Goal: Navigation & Orientation: Go to known website

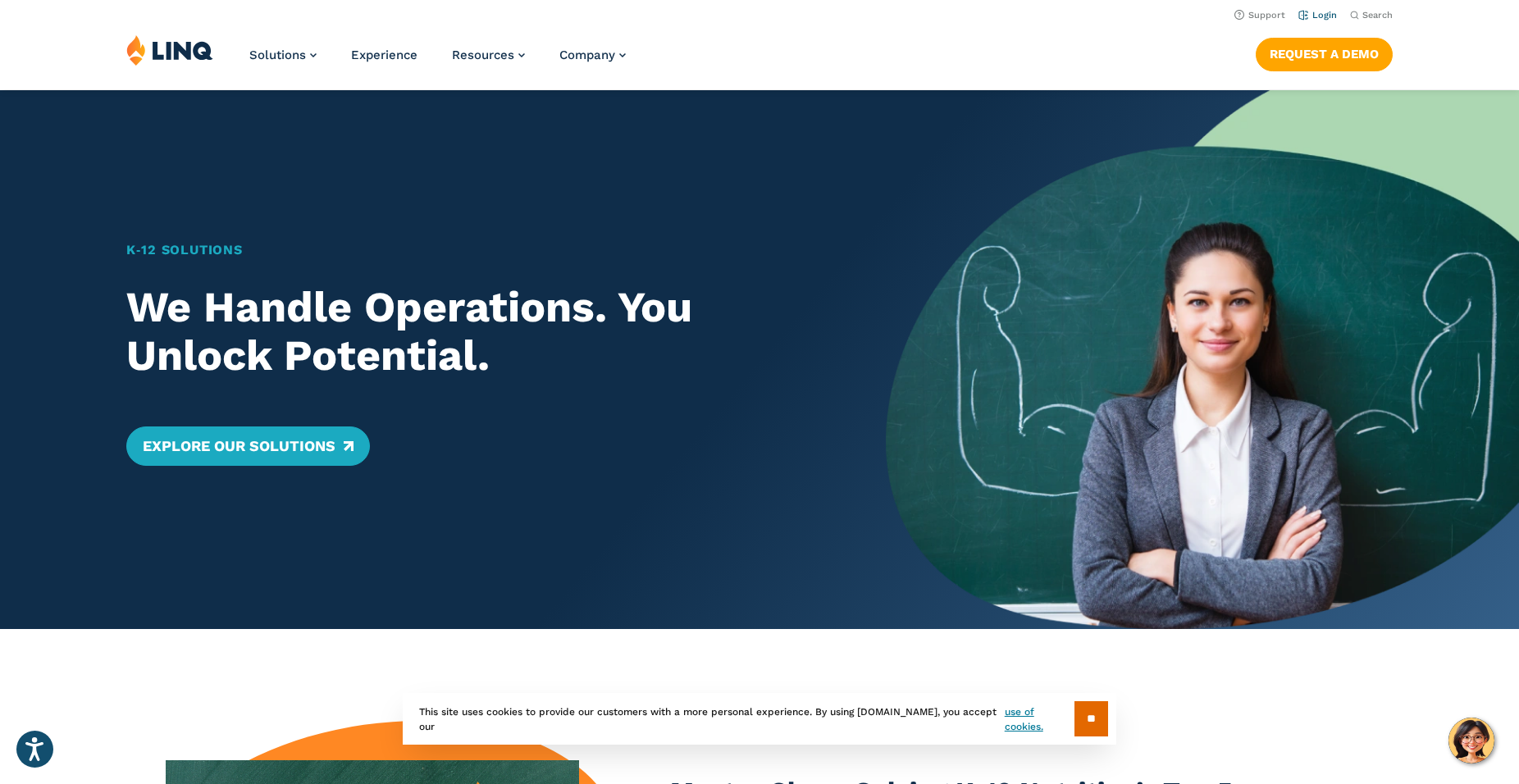
click at [1327, 12] on link "Login" at bounding box center [1318, 15] width 38 height 11
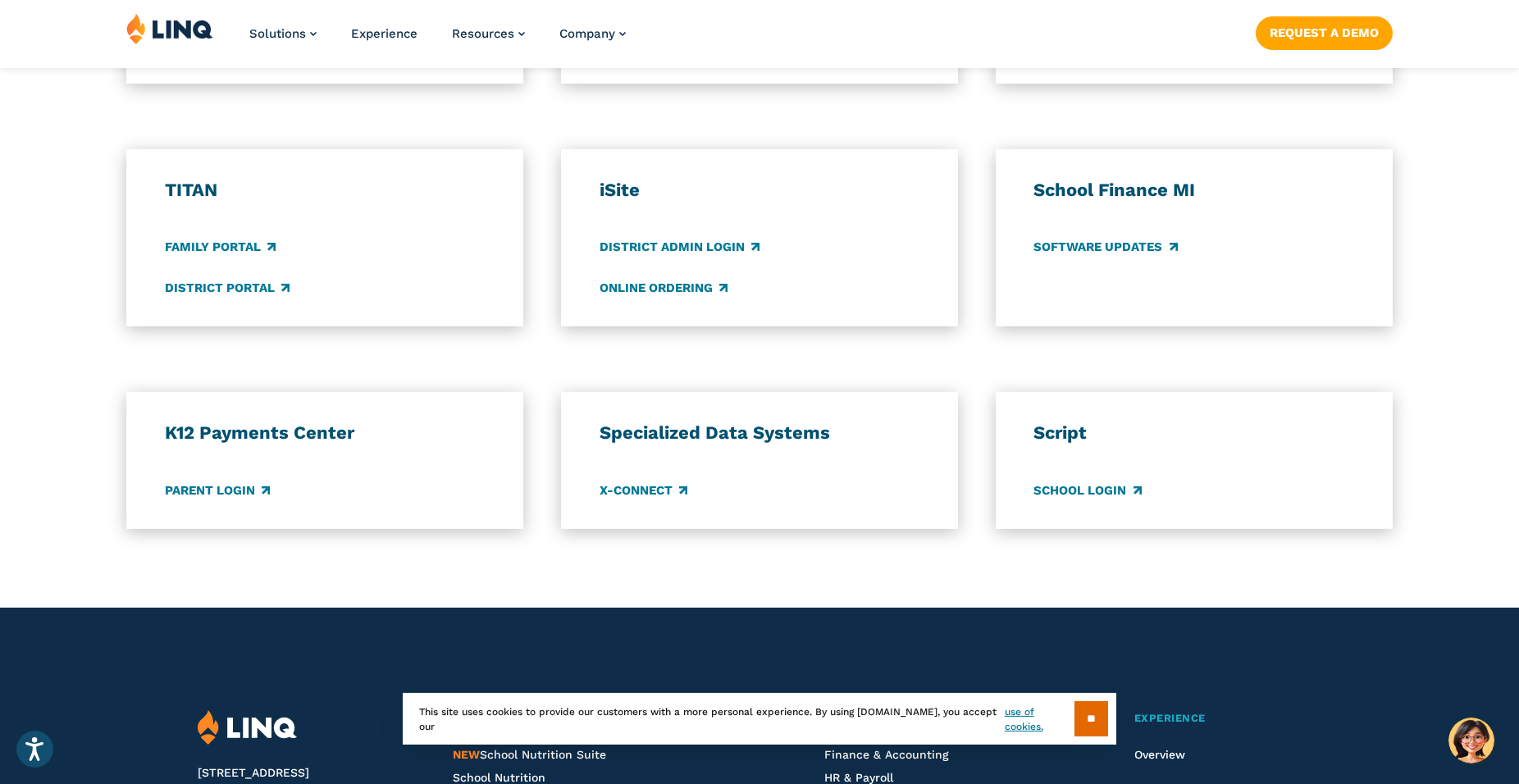
scroll to position [1329, 0]
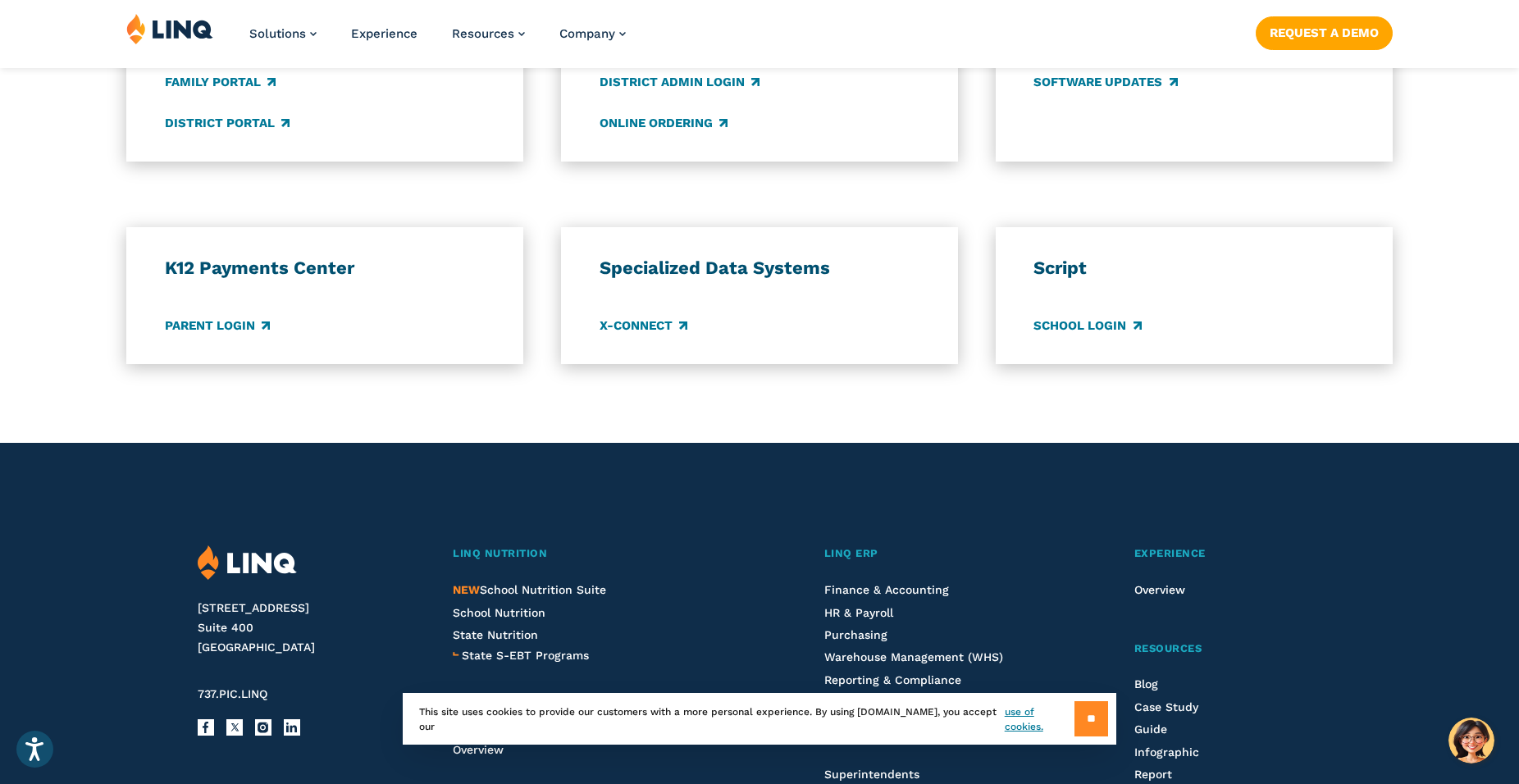
click at [1092, 719] on input "**" at bounding box center [1092, 719] width 33 height 35
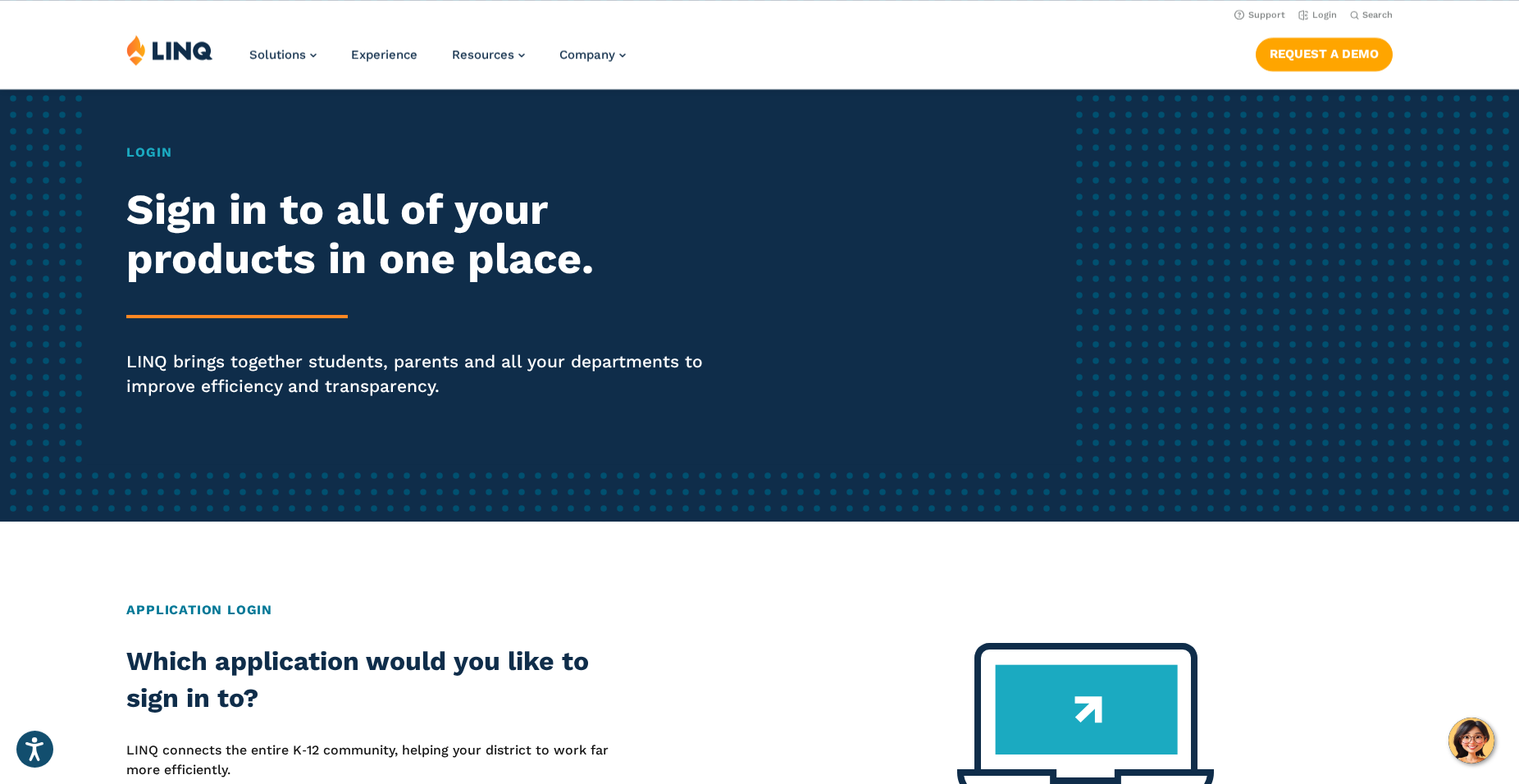
scroll to position [0, 0]
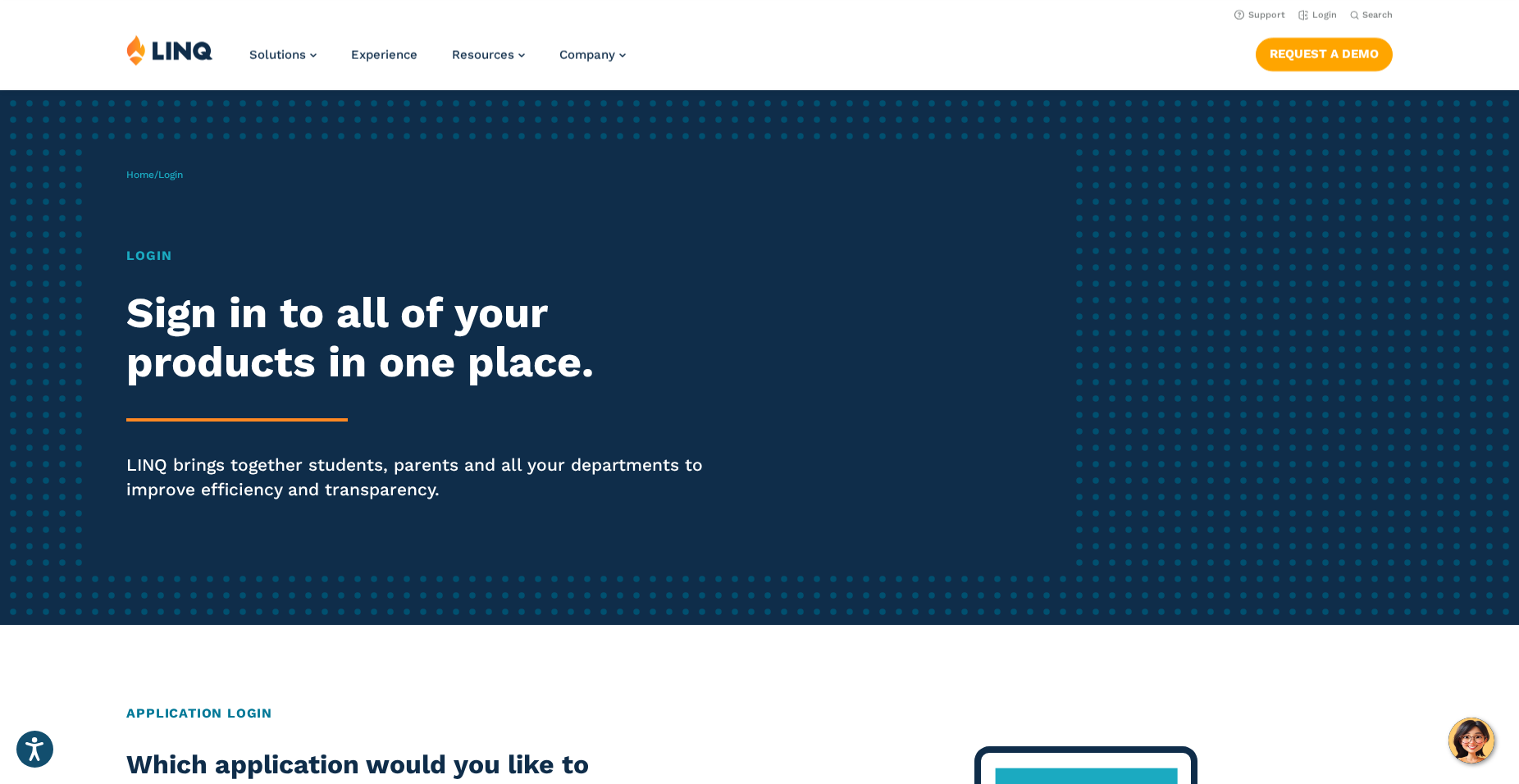
click at [164, 257] on h1 "Login" at bounding box center [419, 256] width 586 height 20
click at [210, 350] on h2 "Sign in to all of your products in one place." at bounding box center [419, 338] width 586 height 98
click at [1319, 13] on link "Login" at bounding box center [1318, 15] width 38 height 11
